Goal: Information Seeking & Learning: Learn about a topic

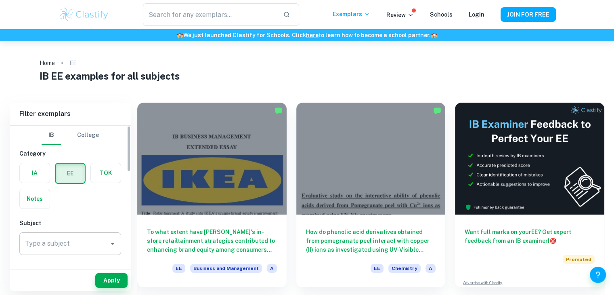
click at [105, 235] on div "Type a subject" at bounding box center [70, 243] width 102 height 23
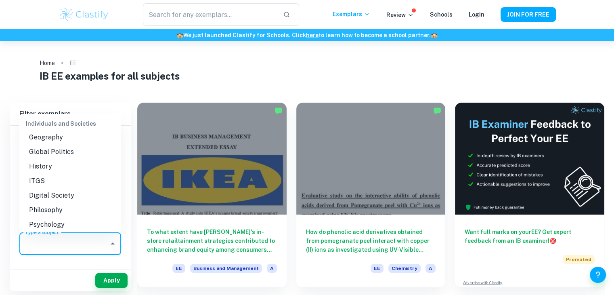
scroll to position [762, 0]
click at [40, 174] on li "History" at bounding box center [70, 166] width 102 height 15
type input "History"
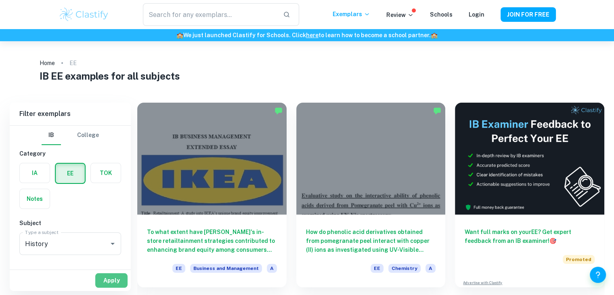
click at [119, 282] on button "Apply" at bounding box center [111, 280] width 32 height 15
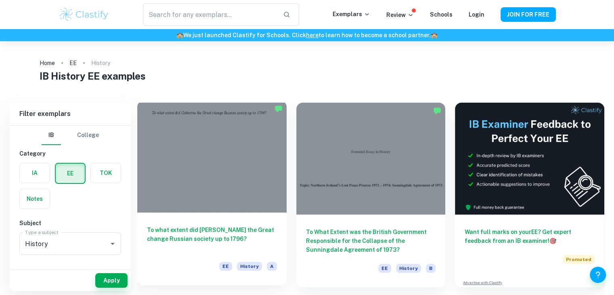
click at [193, 241] on h6 "To what extent did [PERSON_NAME] the Great change Russian society up to 1796?" at bounding box center [212, 238] width 130 height 27
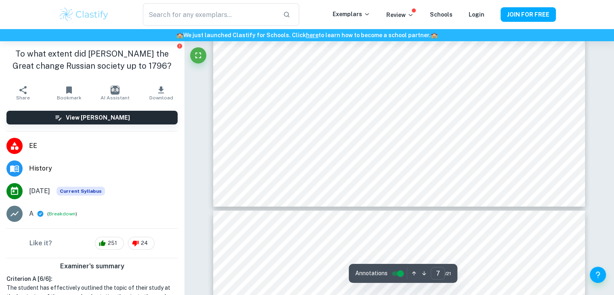
scroll to position [3671, 0]
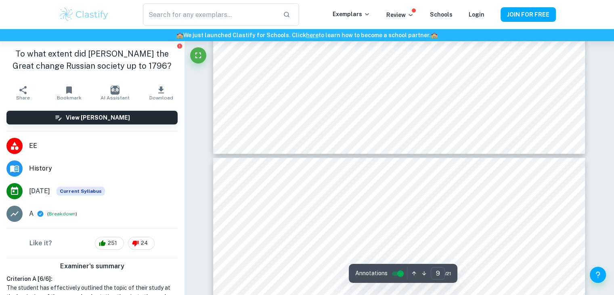
type input "10"
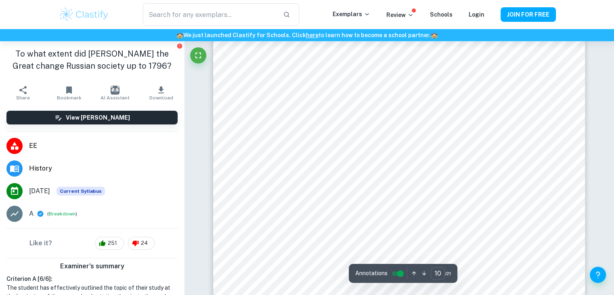
scroll to position [5245, 0]
